Goal: Find specific page/section: Find specific page/section

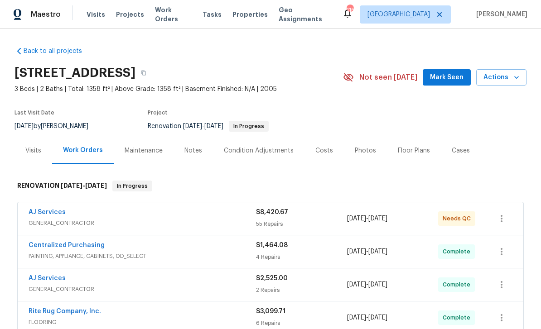
click at [55, 215] on link "AJ Services" at bounding box center [47, 212] width 37 height 6
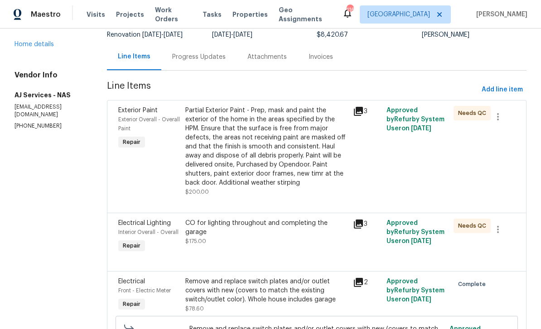
scroll to position [75, 0]
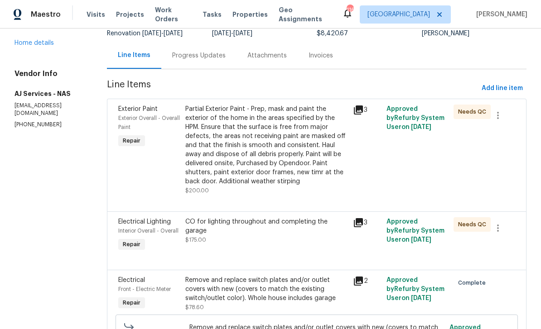
click at [359, 111] on icon at bounding box center [358, 110] width 9 height 9
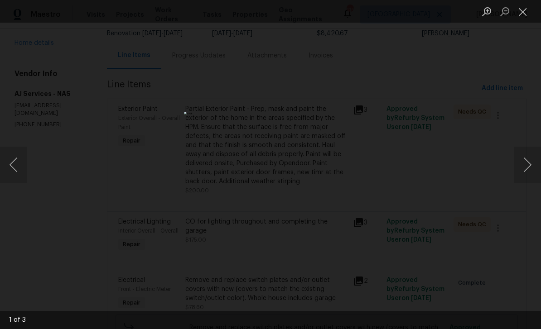
click at [523, 170] on button "Next image" at bounding box center [527, 165] width 27 height 36
click at [523, 175] on button "Next image" at bounding box center [527, 165] width 27 height 36
click at [528, 7] on button "Close lightbox" at bounding box center [523, 12] width 18 height 16
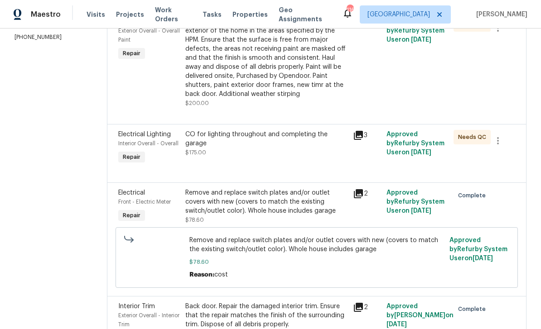
scroll to position [163, 0]
click at [367, 133] on div "3" at bounding box center [367, 135] width 28 height 11
click at [360, 140] on icon at bounding box center [358, 135] width 9 height 9
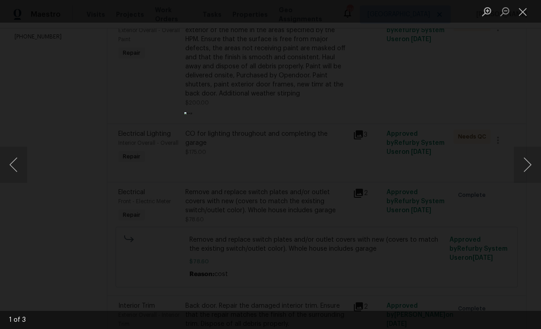
click at [523, 165] on button "Next image" at bounding box center [527, 165] width 27 height 36
click at [528, 165] on button "Next image" at bounding box center [527, 165] width 27 height 36
click at [527, 165] on button "Next image" at bounding box center [527, 165] width 27 height 36
click at [525, 9] on button "Close lightbox" at bounding box center [523, 12] width 18 height 16
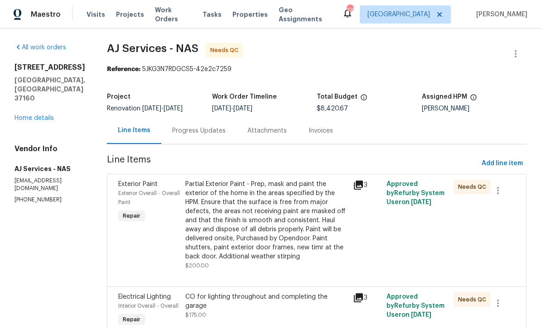
scroll to position [0, 0]
